Goal: Navigation & Orientation: Find specific page/section

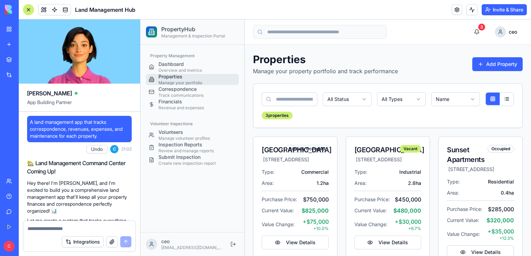
scroll to position [1031, 0]
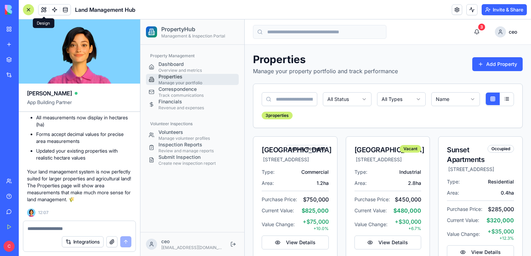
click at [44, 11] on span at bounding box center [43, 9] width 19 height 19
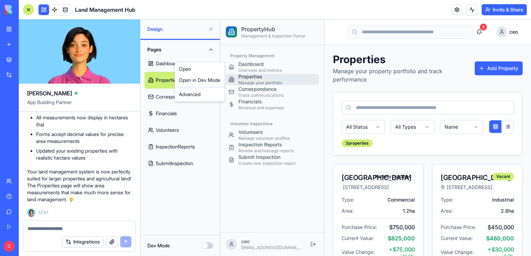
click at [172, 62] on html "BETA My Workspace New app Marketplace Integrations Recent Land Management Hub A…" at bounding box center [265, 128] width 531 height 256
click at [163, 57] on link "Dashboard" at bounding box center [179, 63] width 71 height 17
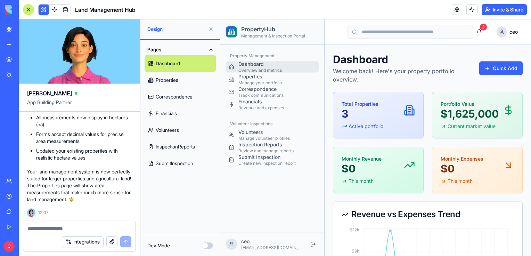
click at [26, 12] on div at bounding box center [28, 9] width 11 height 11
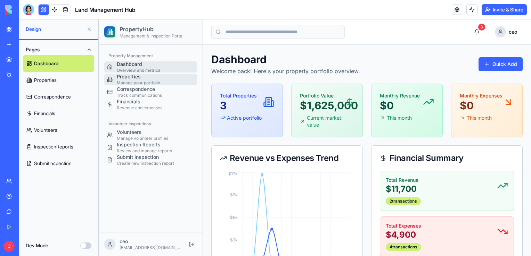
click at [165, 81] on p "Manage your portfolio" at bounding box center [155, 83] width 77 height 6
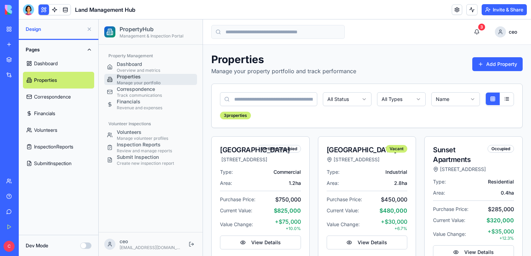
scroll to position [50, 0]
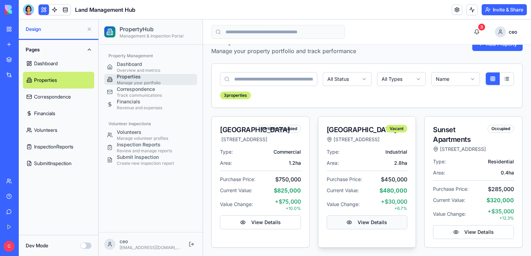
click at [360, 216] on button "View Details" at bounding box center [366, 223] width 81 height 14
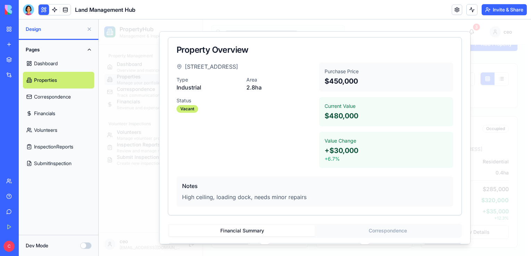
scroll to position [0, 0]
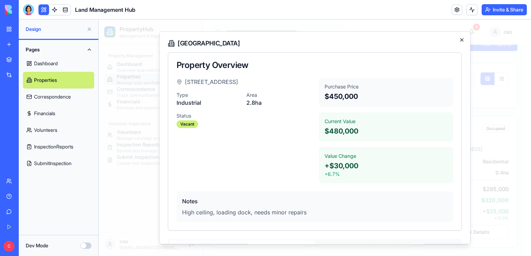
click at [460, 40] on icon "button" at bounding box center [461, 40] width 3 height 3
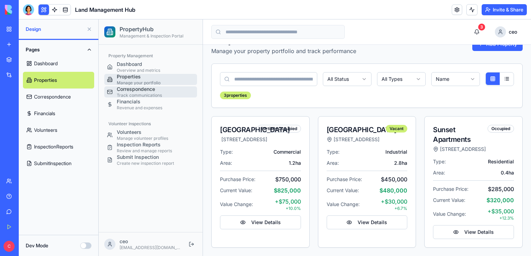
click at [149, 96] on p "Track communications" at bounding box center [155, 96] width 77 height 6
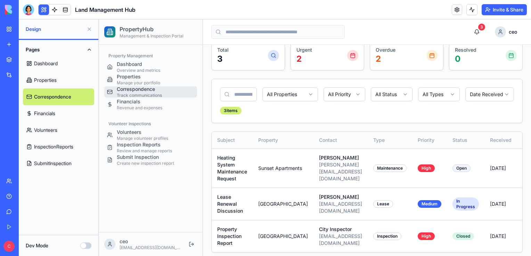
scroll to position [52, 0]
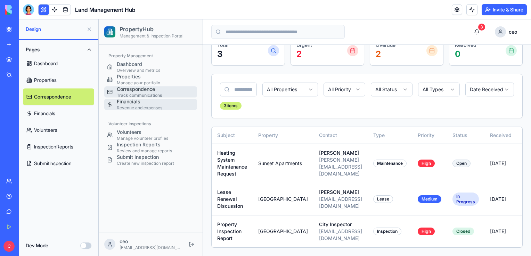
click at [126, 109] on p "Revenue and expenses" at bounding box center [155, 108] width 77 height 6
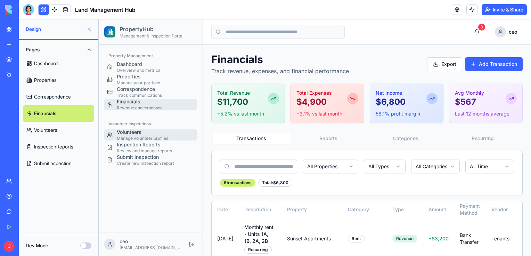
drag, startPoint x: 128, startPoint y: 132, endPoint x: 122, endPoint y: 135, distance: 6.8
click at [122, 135] on span "Volunteers" at bounding box center [129, 132] width 25 height 6
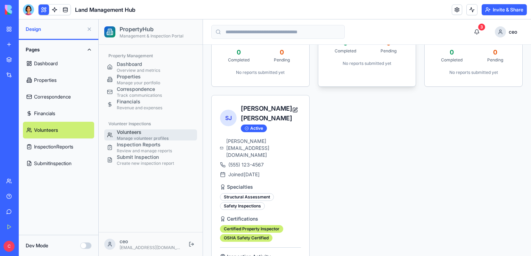
scroll to position [322, 0]
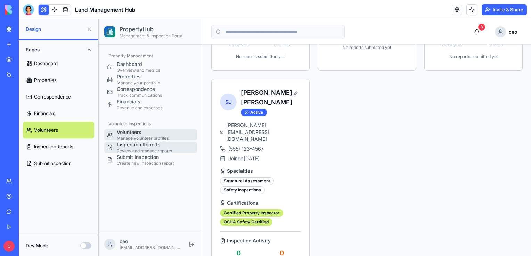
click at [142, 144] on span "Inspection Reports" at bounding box center [139, 145] width 44 height 6
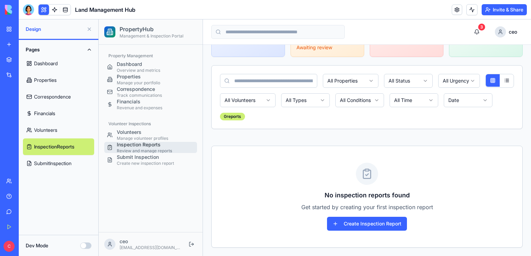
scroll to position [65, 0]
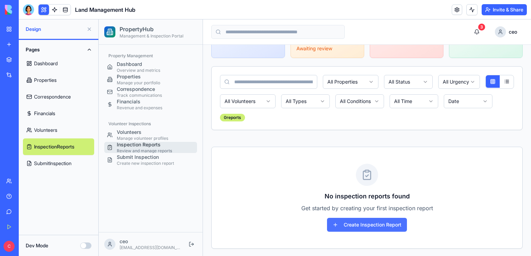
click at [366, 224] on button "Create Inspection Report" at bounding box center [367, 225] width 80 height 14
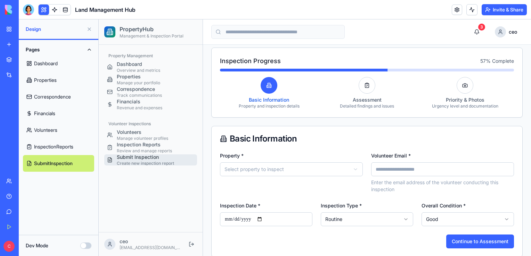
click at [288, 166] on html "**********" at bounding box center [315, 109] width 432 height 311
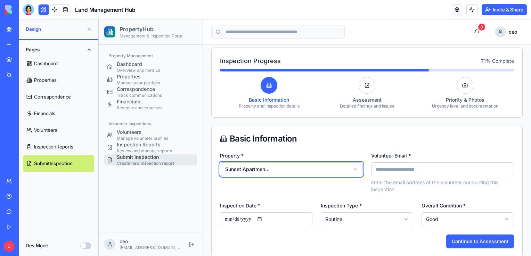
scroll to position [74, 0]
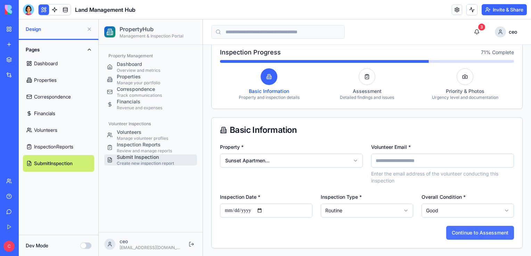
click at [462, 232] on button "Continue to Assessment" at bounding box center [480, 233] width 68 height 14
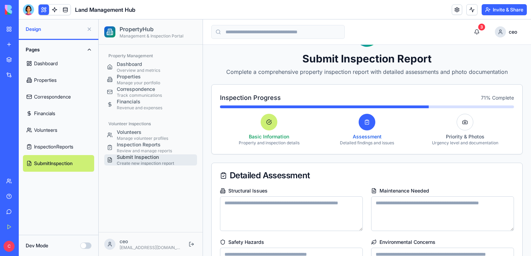
scroll to position [28, 0]
click at [44, 150] on link "InspectionReports" at bounding box center [58, 147] width 71 height 17
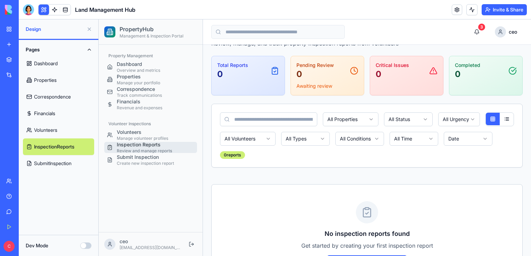
click at [59, 63] on link "Dashboard" at bounding box center [58, 63] width 71 height 17
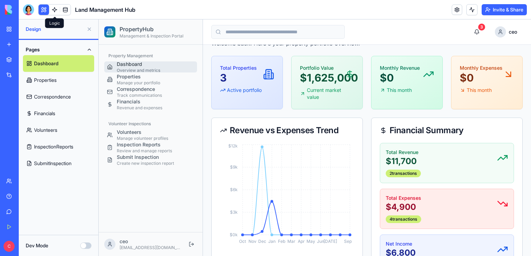
click at [50, 9] on link at bounding box center [54, 10] width 10 height 10
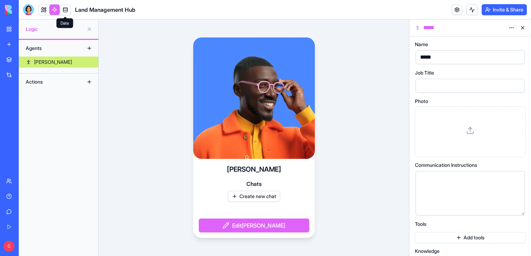
click at [64, 10] on span at bounding box center [65, 9] width 19 height 19
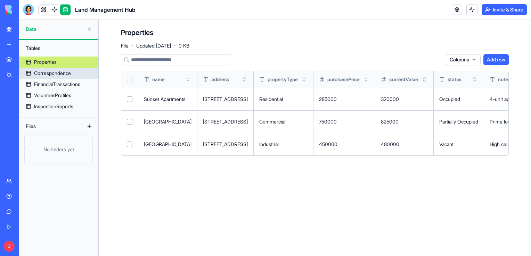
click at [81, 72] on link "Correspondence" at bounding box center [59, 73] width 80 height 11
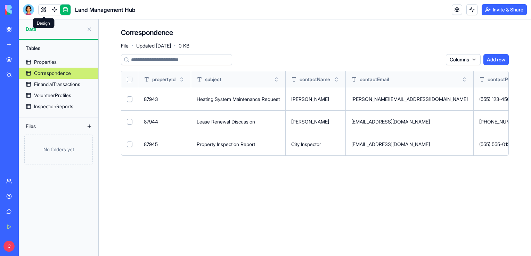
click at [44, 13] on link at bounding box center [44, 10] width 10 height 10
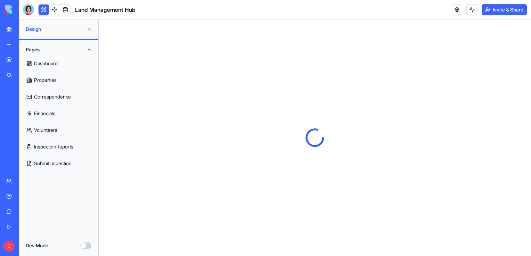
click at [64, 60] on link "Dashboard" at bounding box center [58, 63] width 71 height 17
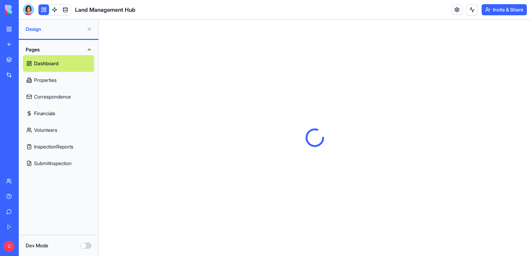
click at [30, 33] on link "My Workspace" at bounding box center [16, 29] width 28 height 14
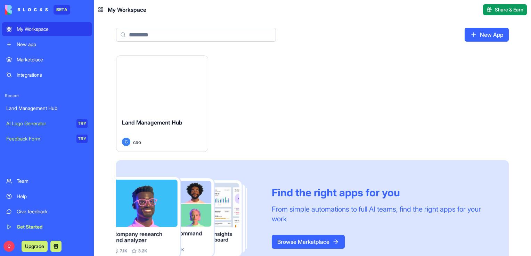
click at [152, 77] on button "Launch" at bounding box center [162, 84] width 52 height 14
